Goal: Task Accomplishment & Management: Use online tool/utility

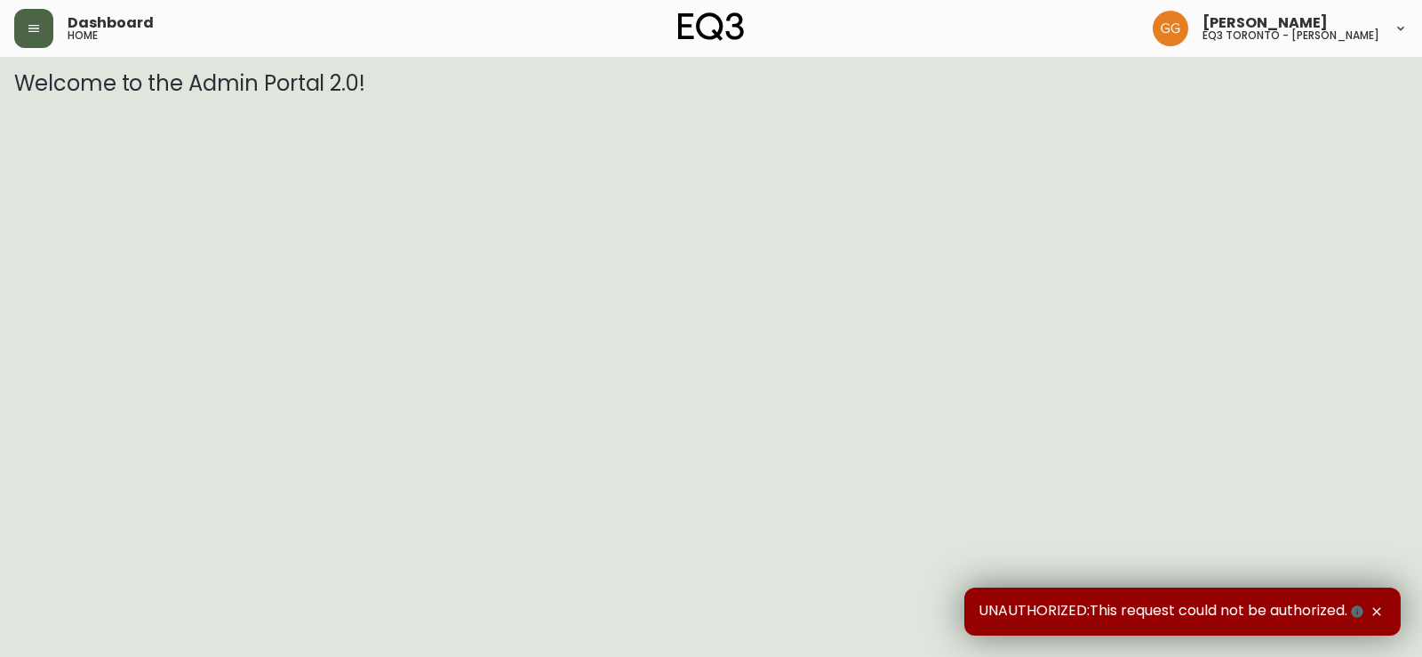
click at [38, 25] on icon "button" at bounding box center [33, 28] width 11 height 7
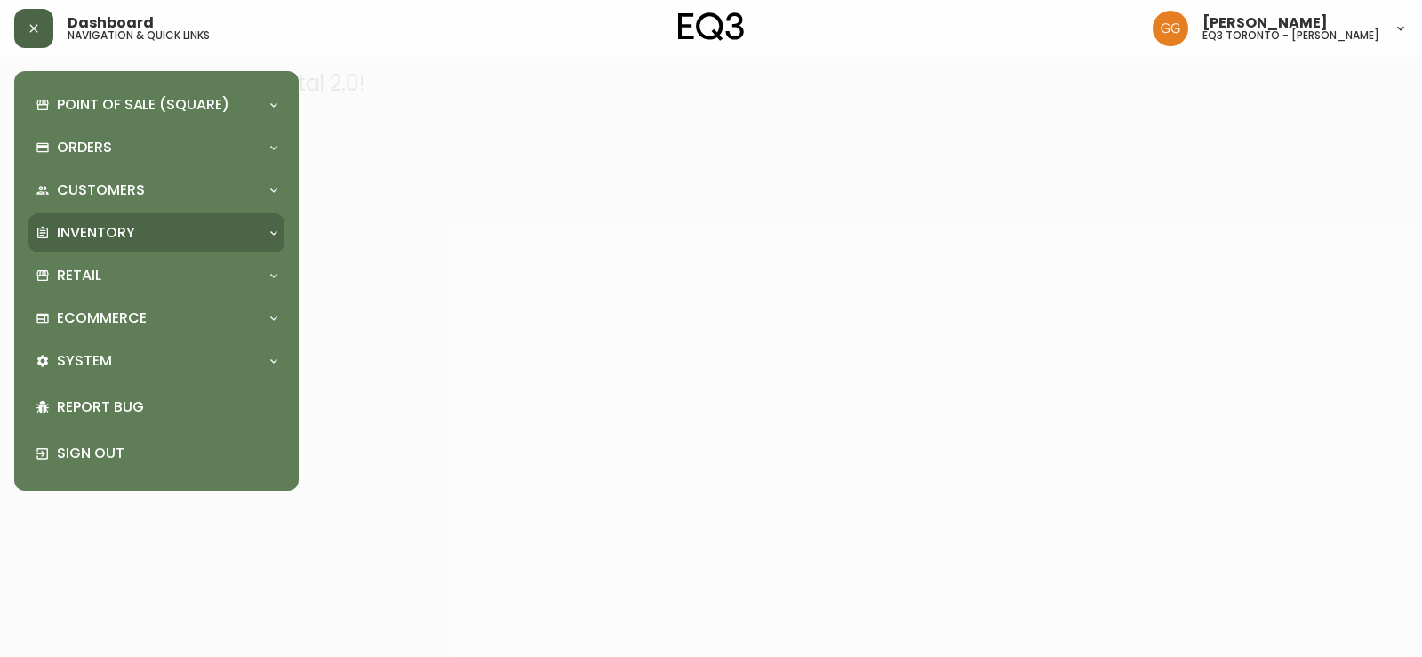
click at [55, 232] on div "Inventory" at bounding box center [148, 233] width 224 height 20
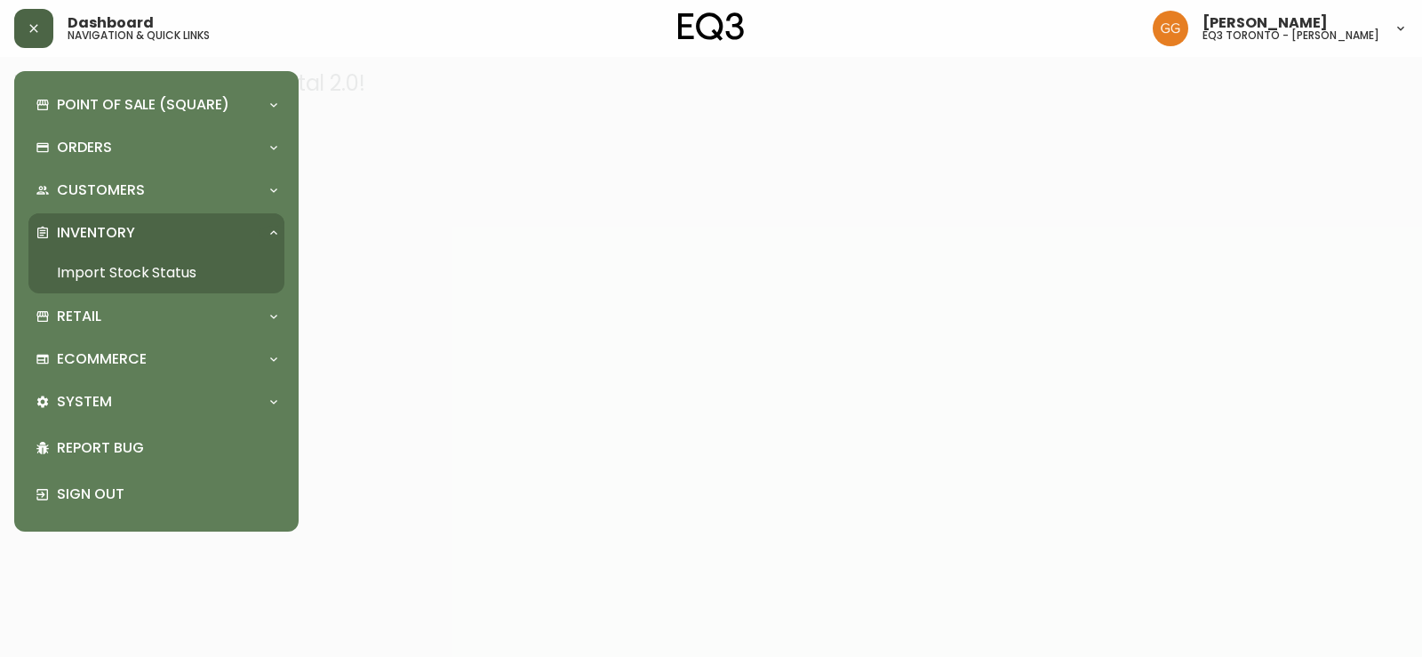
click at [58, 268] on link "Import Stock Status" at bounding box center [156, 272] width 256 height 41
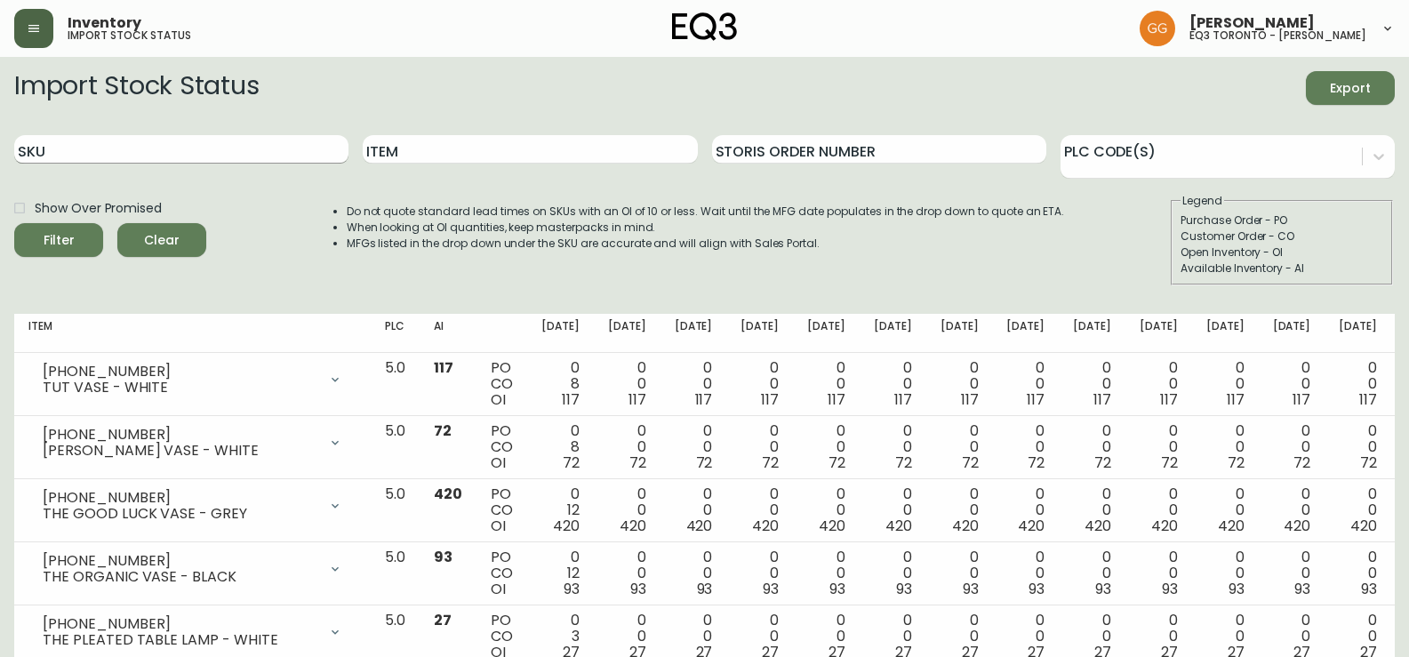
click at [139, 149] on input "SKU" at bounding box center [181, 149] width 334 height 28
paste input "[PHONE_NUMBER]"
type input "[PHONE_NUMBER]"
click at [14, 223] on button "Filter" at bounding box center [58, 240] width 89 height 34
